Goal: Task Accomplishment & Management: Manage account settings

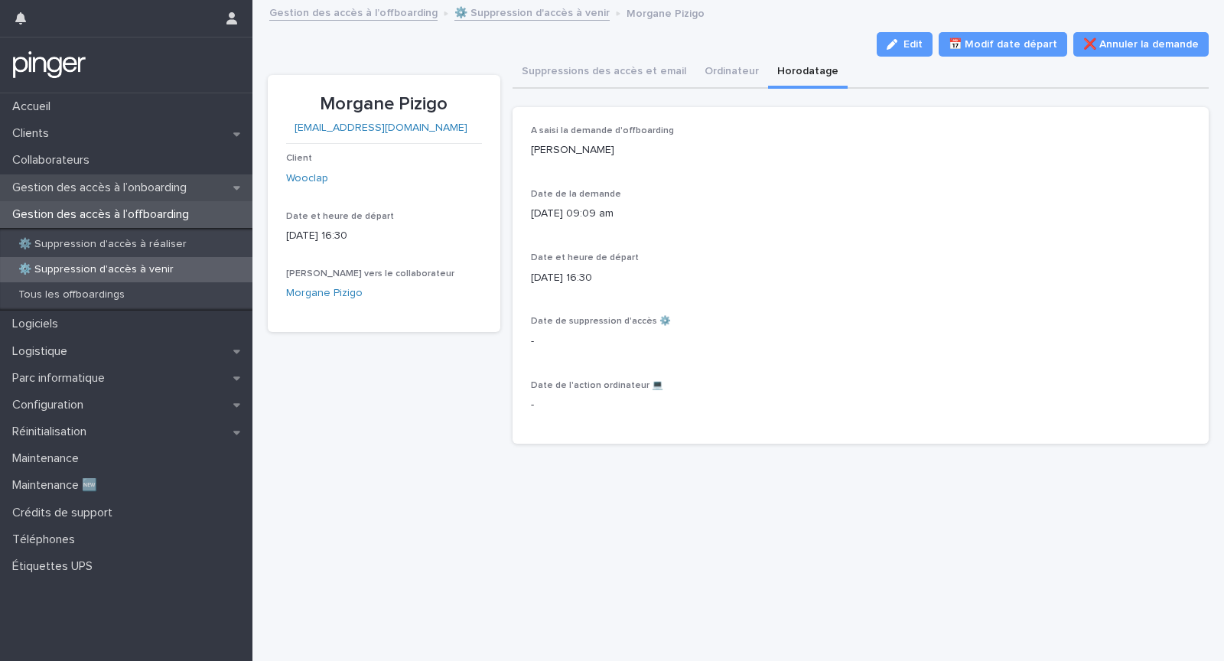
click at [78, 193] on p "Gestion des accès à l’onboarding" at bounding box center [102, 188] width 193 height 15
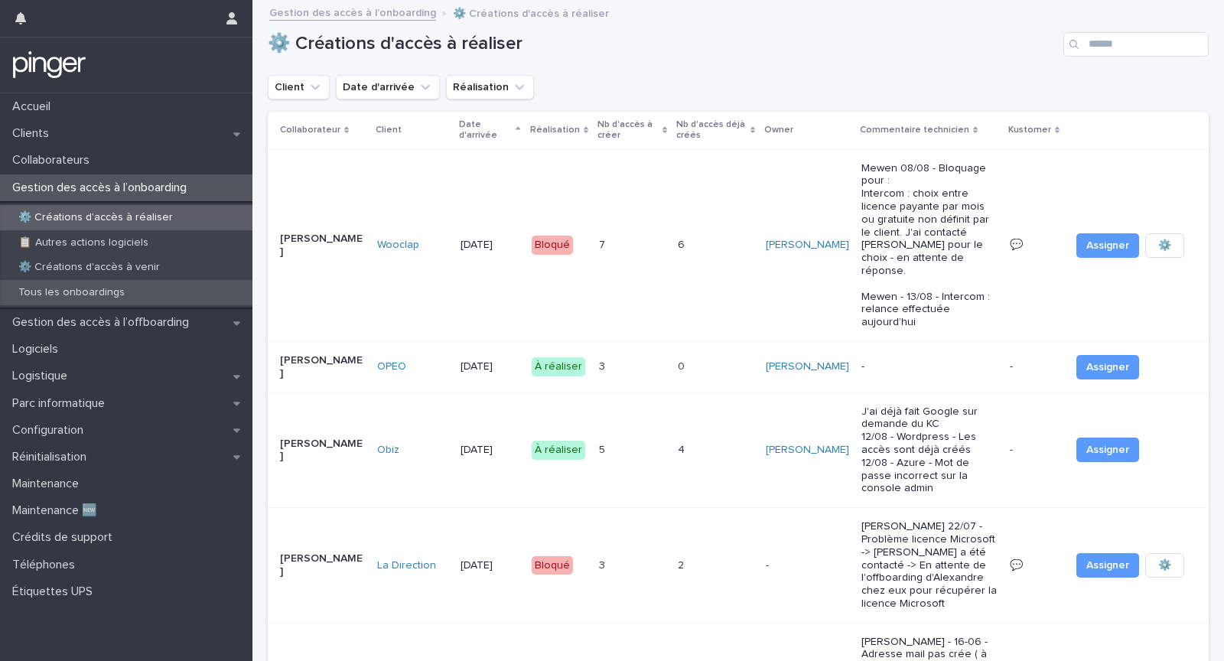
click at [107, 290] on p "Tous les onboardings" at bounding box center [71, 292] width 131 height 13
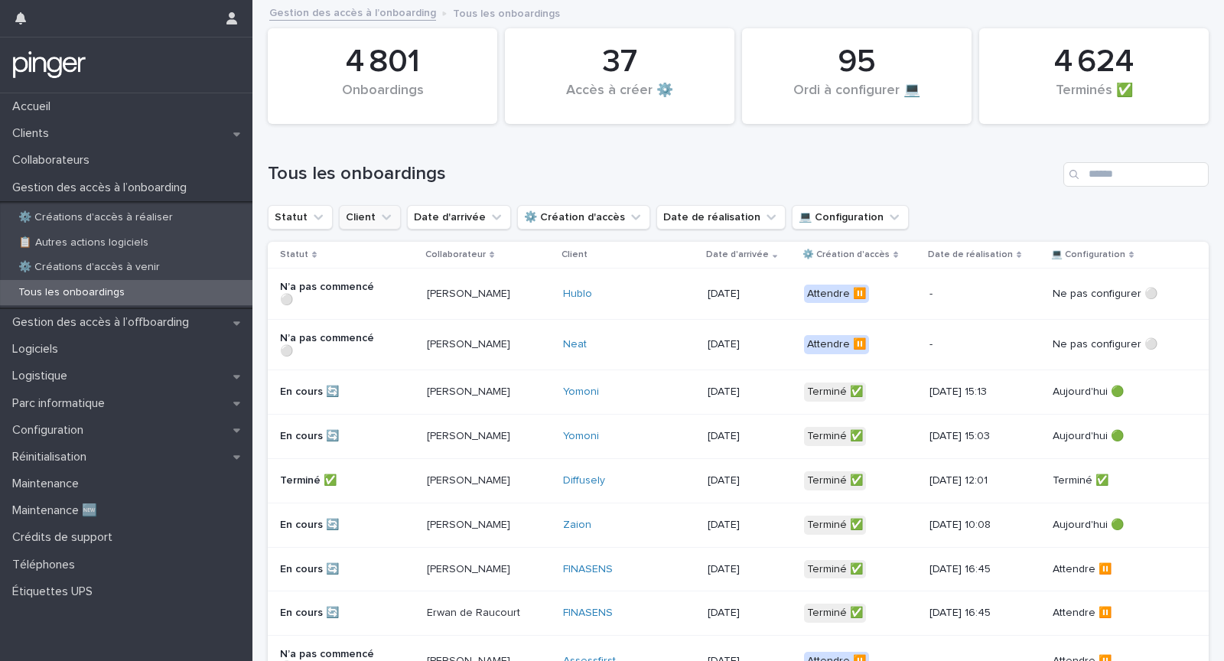
click at [359, 220] on button "Client" at bounding box center [370, 217] width 62 height 24
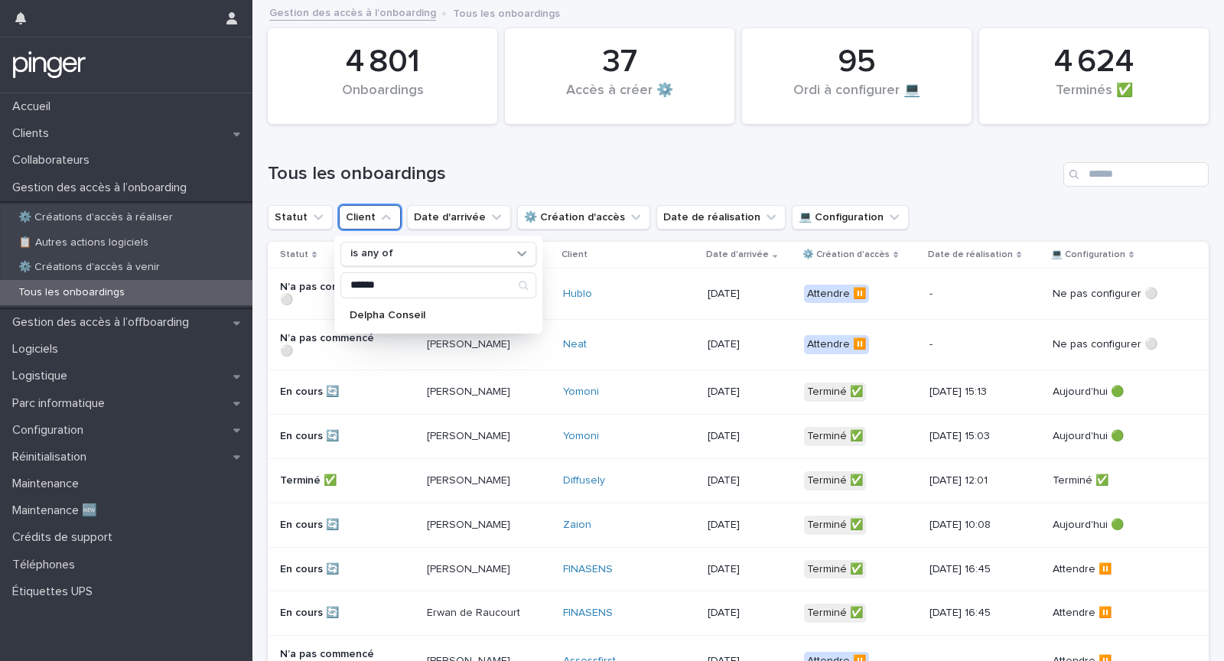
type input "******"
click at [389, 313] on p "Delpha Conseil" at bounding box center [431, 315] width 162 height 11
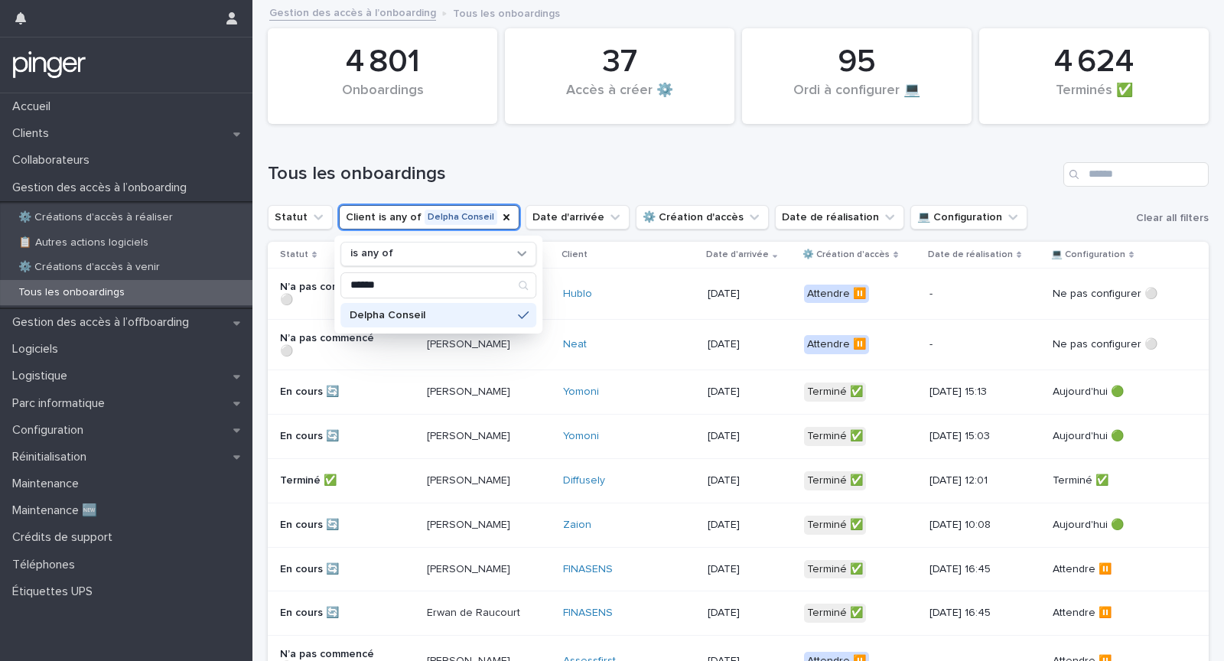
click at [597, 169] on h1 "Tous les onboardings" at bounding box center [662, 174] width 789 height 22
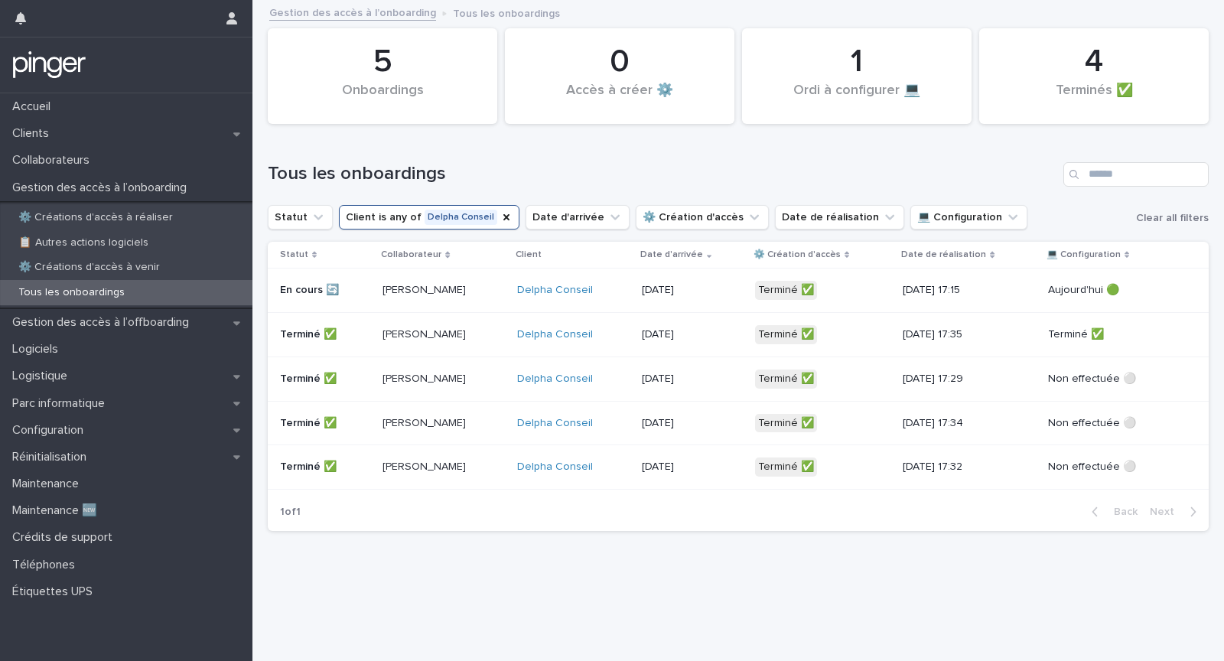
click at [483, 292] on p "[PERSON_NAME]" at bounding box center [436, 290] width 109 height 13
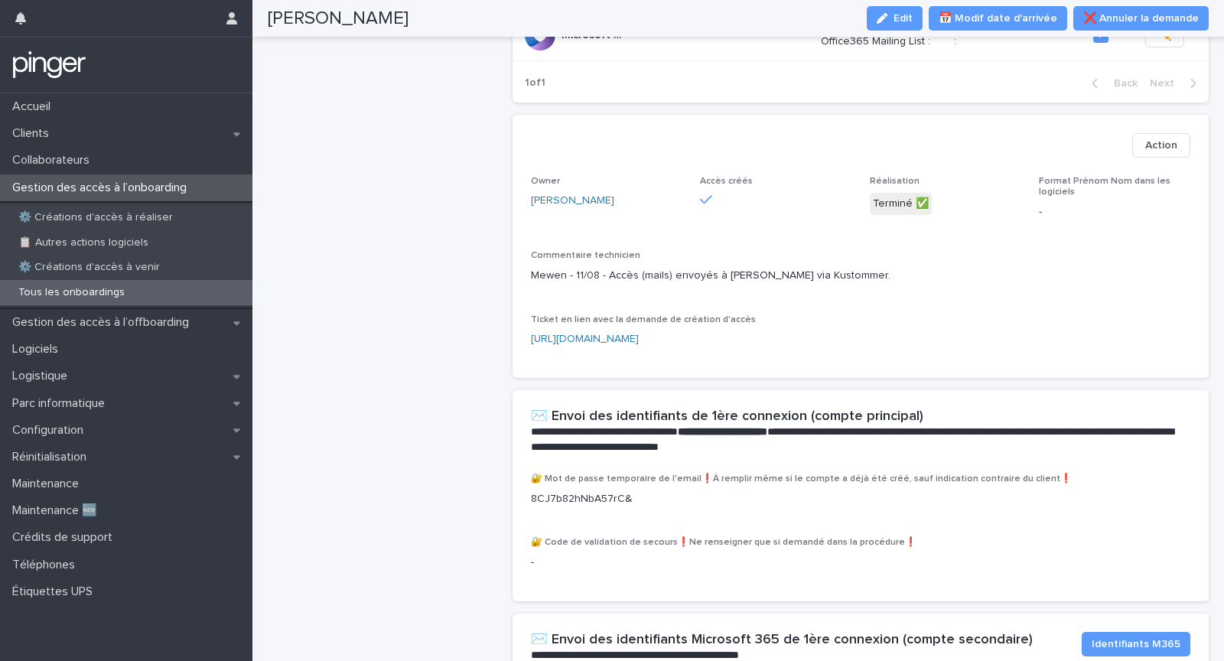
scroll to position [686, 0]
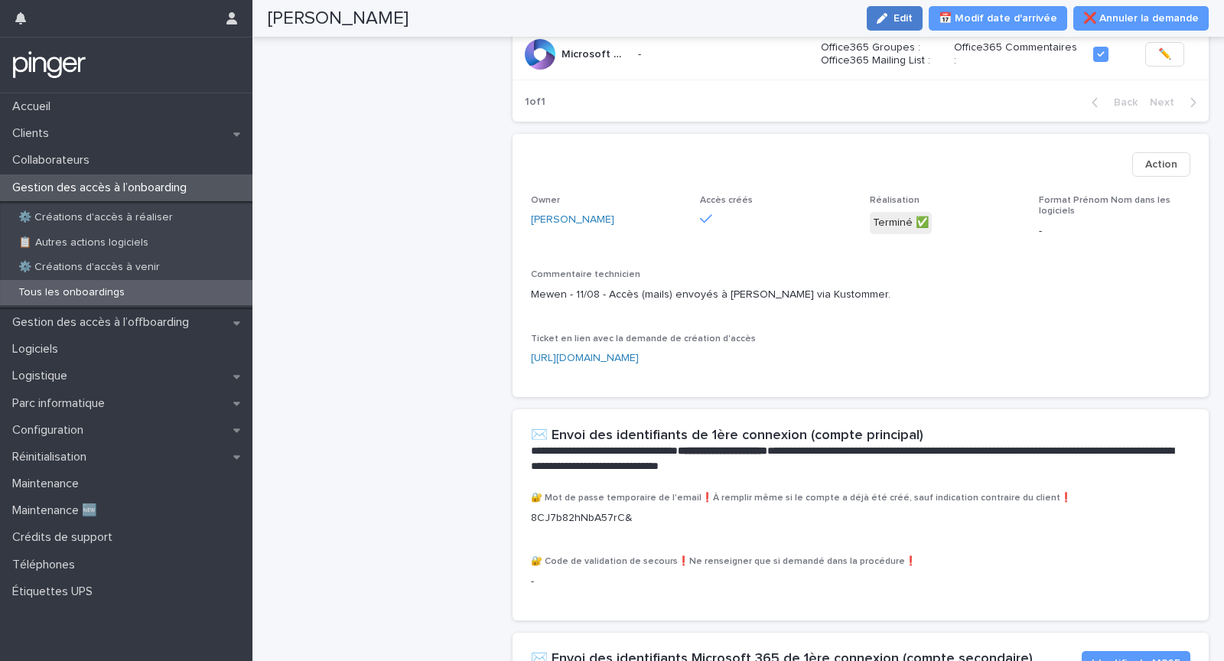
click at [912, 18] on span "Edit" at bounding box center [902, 18] width 19 height 11
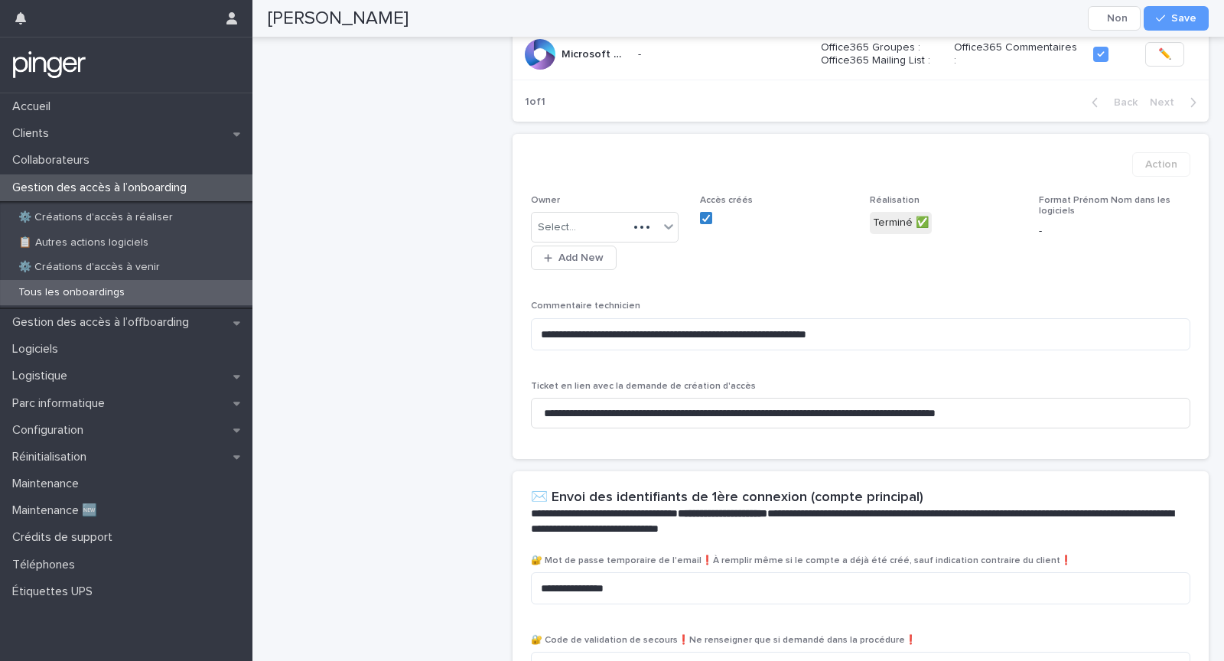
scroll to position [740, 0]
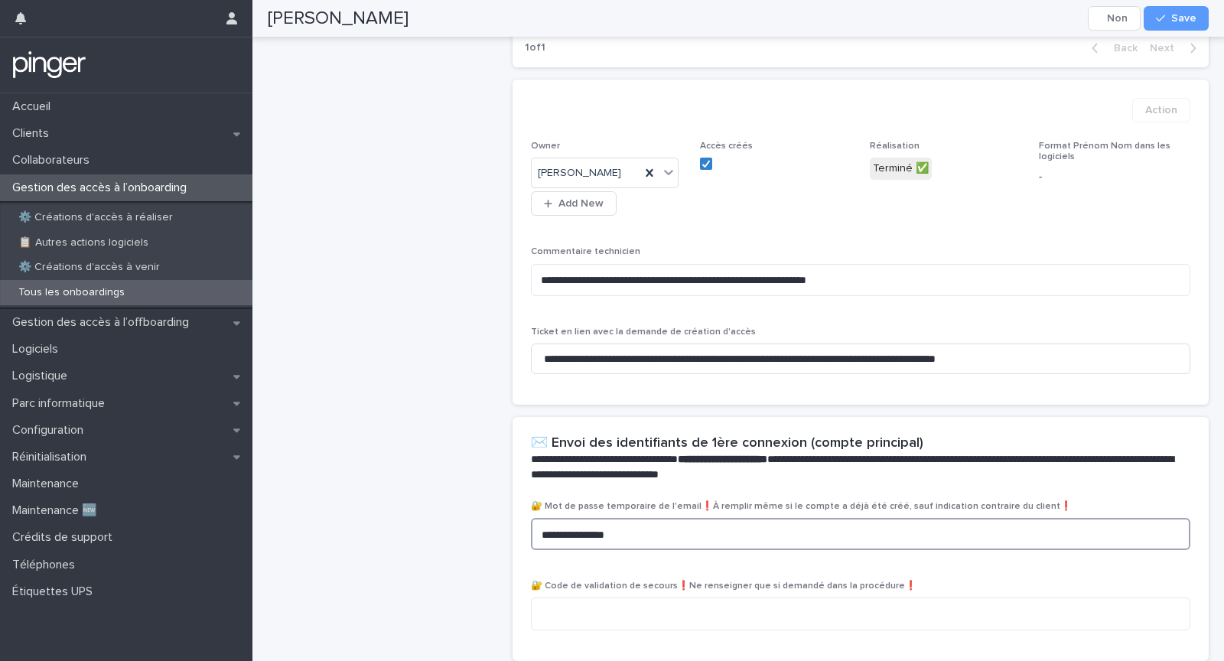
click at [710, 518] on textarea "**********" at bounding box center [860, 534] width 659 height 32
paste textarea
type textarea "**********"
click at [1170, 13] on div "button" at bounding box center [1163, 18] width 15 height 11
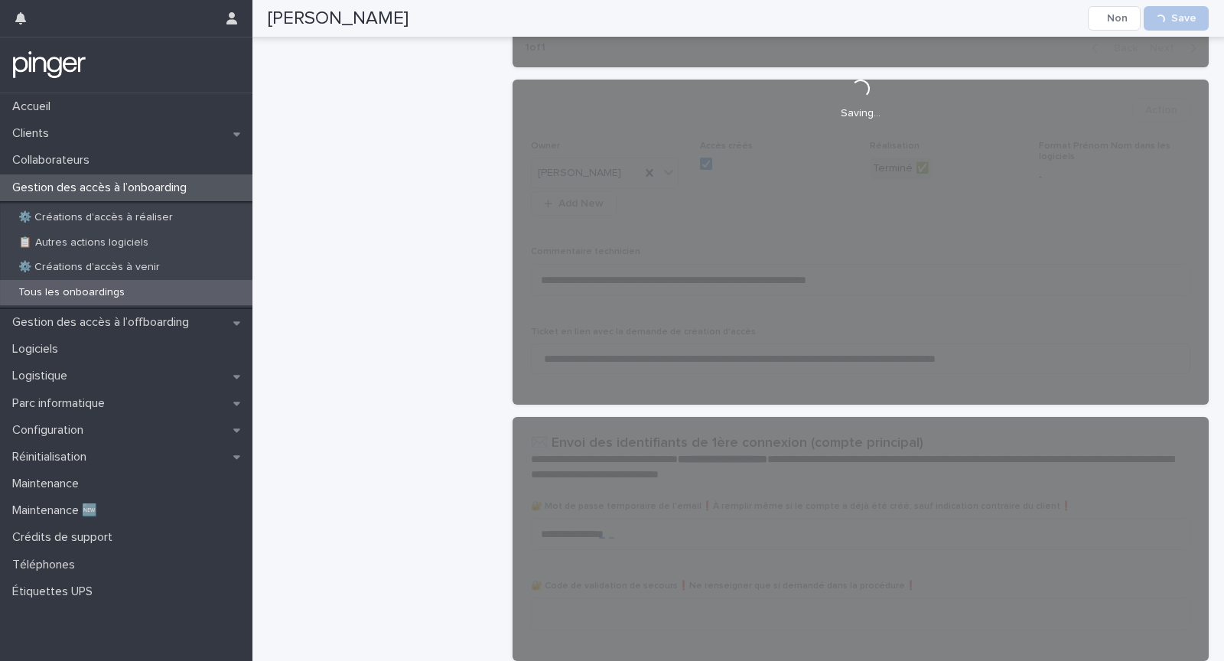
click at [355, 365] on div "[PERSON_NAME] [DATE] Client [PERSON_NAME] Conseil Prénom Modifier le prénom et …" at bounding box center [384, 92] width 233 height 1514
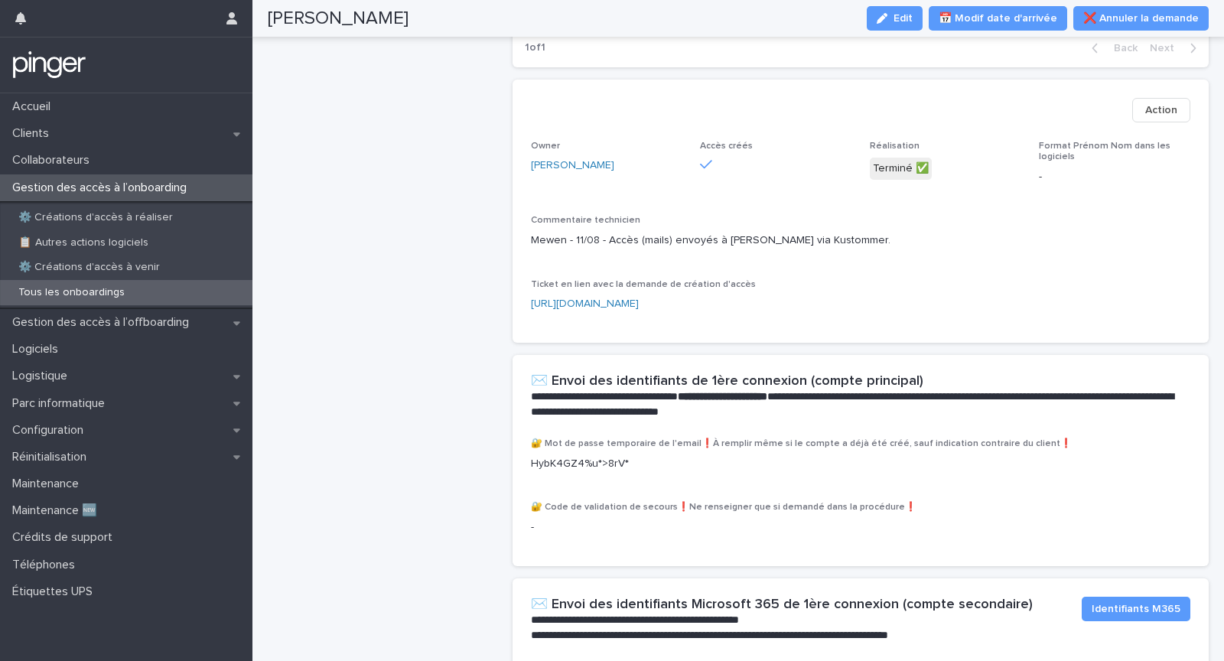
scroll to position [685, 0]
